Goal: Navigation & Orientation: Find specific page/section

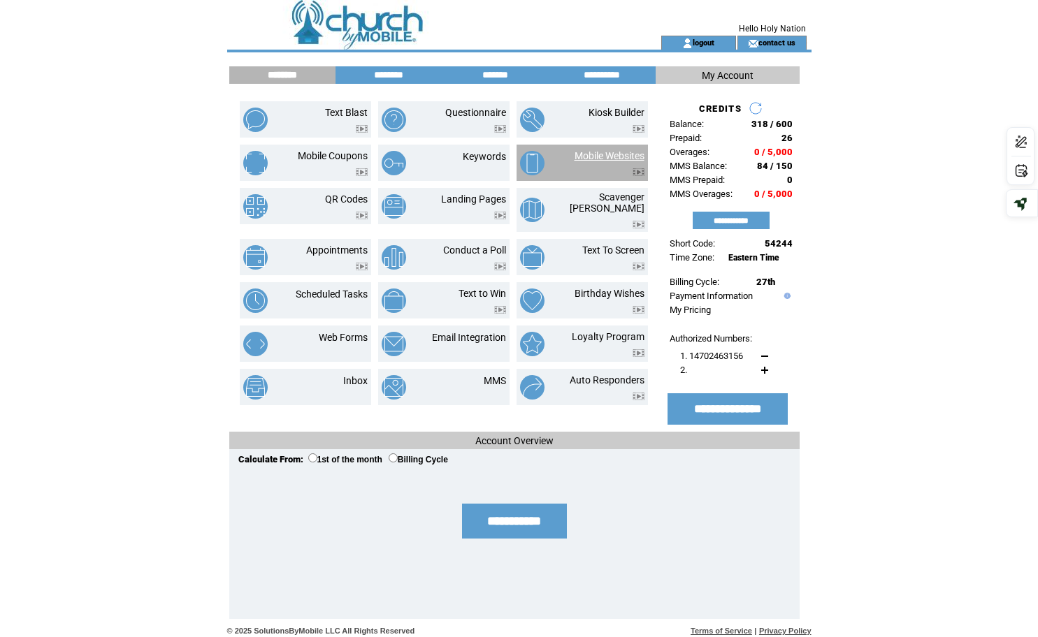
click at [602, 156] on link "Mobile Websites" at bounding box center [610, 155] width 70 height 11
